Goal: Information Seeking & Learning: Find specific fact

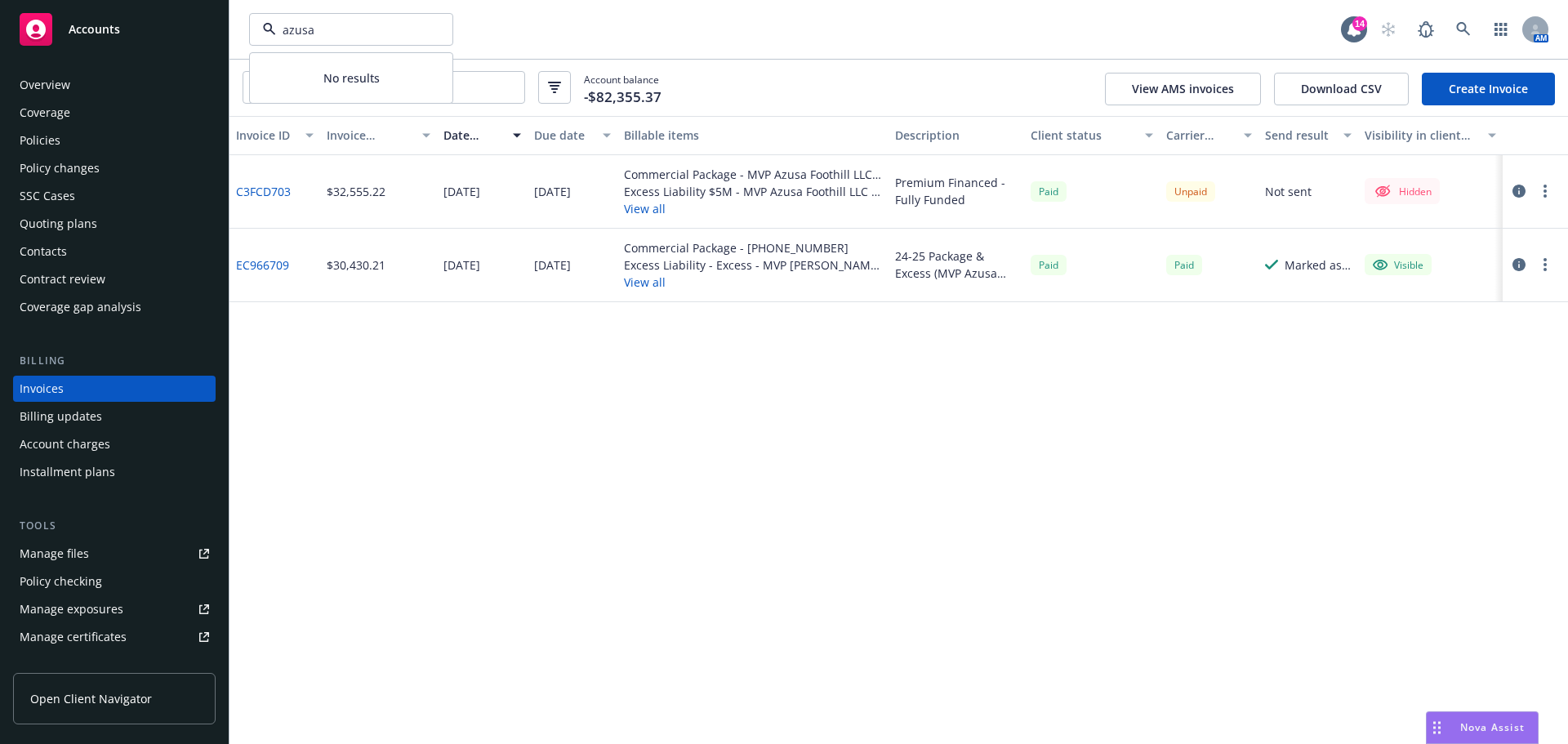
type input "azusa"
click at [511, 36] on div "azusa No results" at bounding box center [794, 29] width 1091 height 33
click at [432, 84] on input "azusa" at bounding box center [395, 87] width 258 height 31
click at [47, 146] on div "Policies" at bounding box center [39, 140] width 41 height 26
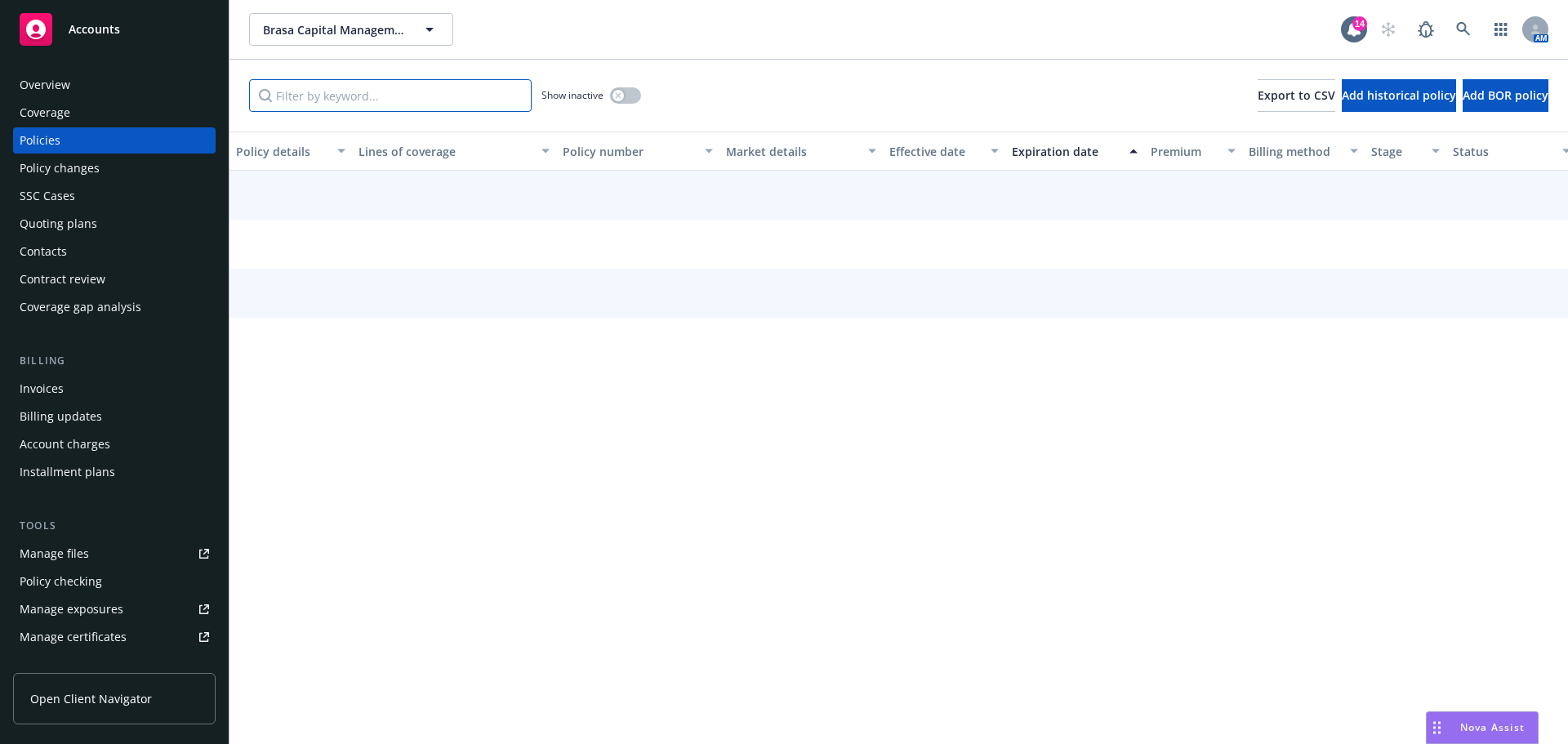
click at [435, 99] on input "Filter by keyword..." at bounding box center [390, 95] width 283 height 33
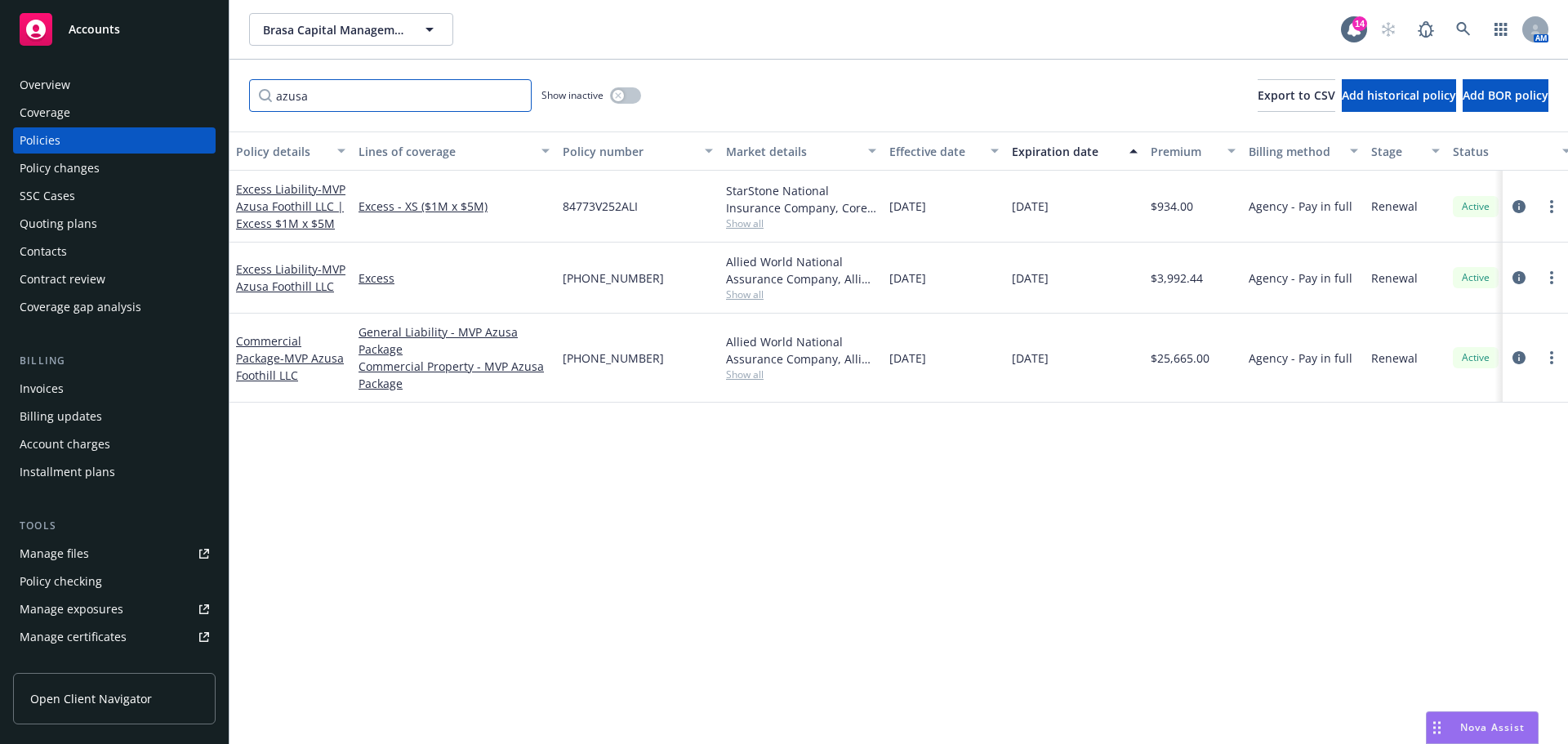
type input "azusa"
drag, startPoint x: 646, startPoint y: 356, endPoint x: 561, endPoint y: 362, distance: 85.2
click at [561, 362] on div "[PHONE_NUMBER]" at bounding box center [638, 358] width 164 height 89
copy span "[PHONE_NUMBER]"
click at [1514, 348] on div at bounding box center [1535, 358] width 65 height 89
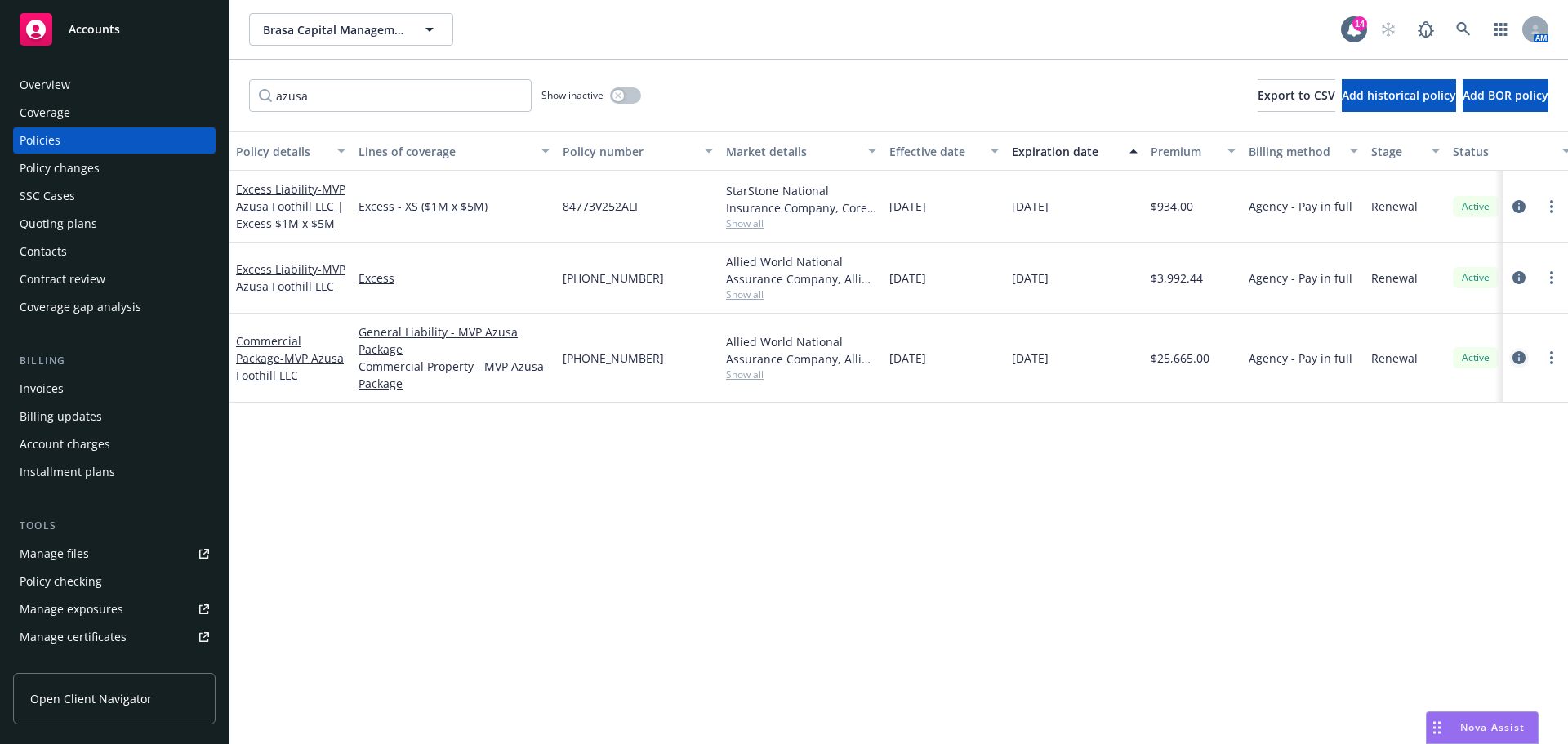
click at [1516, 356] on icon "circleInformation" at bounding box center [1519, 358] width 13 height 13
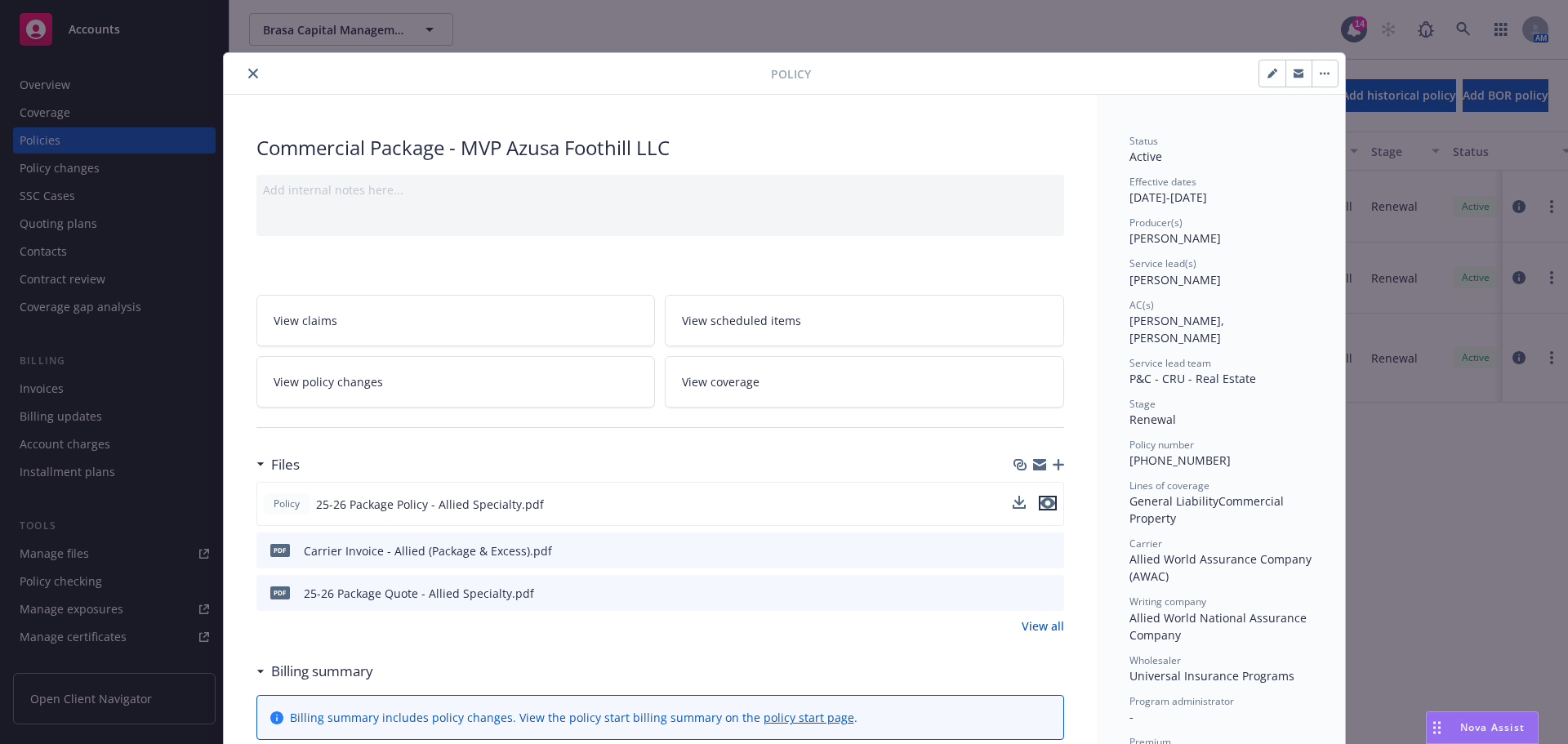
click at [1040, 506] on icon "preview file" at bounding box center [1048, 503] width 15 height 12
